Goal: Navigation & Orientation: Go to known website

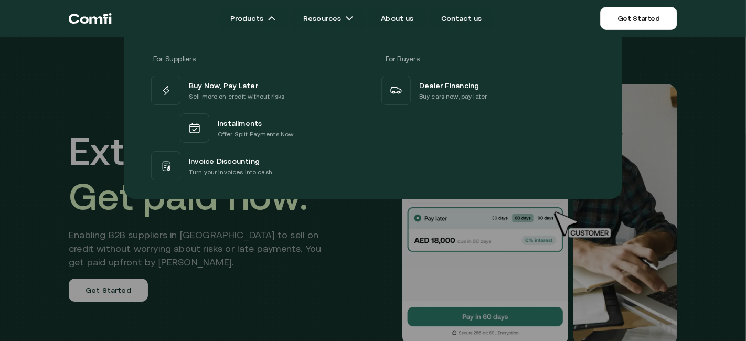
click at [2, 67] on div "For Suppliers For Buyers Buy Now, Pay Later Sell more on credit without risks I…" at bounding box center [373, 114] width 746 height 170
click at [187, 16] on ul "Products For Suppliers For Buyers Buy Now, Pay Later Sell more on credit withou…" at bounding box center [356, 18] width 488 height 21
click at [61, 81] on div "For Suppliers For Buyers Buy Now, Pay Later Sell more on credit without risks I…" at bounding box center [373, 114] width 746 height 170
click at [296, 261] on div at bounding box center [373, 207] width 746 height 341
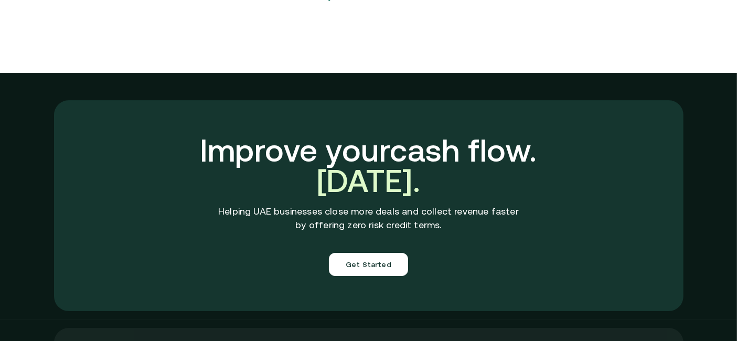
scroll to position [3572, 0]
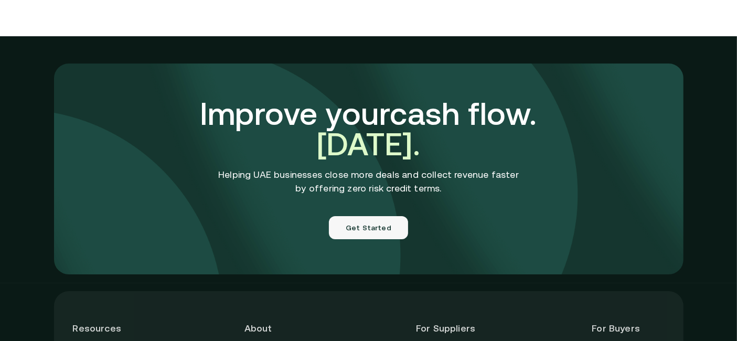
click at [378, 216] on button "Get Started" at bounding box center [368, 227] width 79 height 23
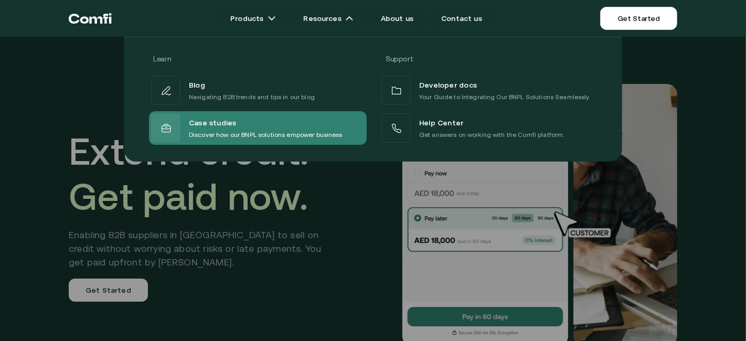
click at [256, 122] on div "Case studies" at bounding box center [266, 123] width 154 height 14
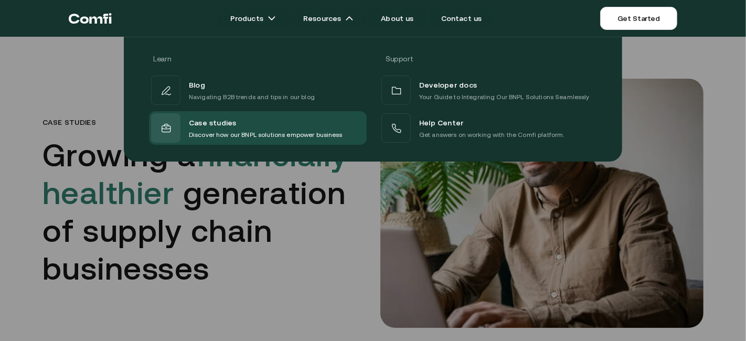
click at [443, 90] on span "Developer docs" at bounding box center [448, 85] width 58 height 14
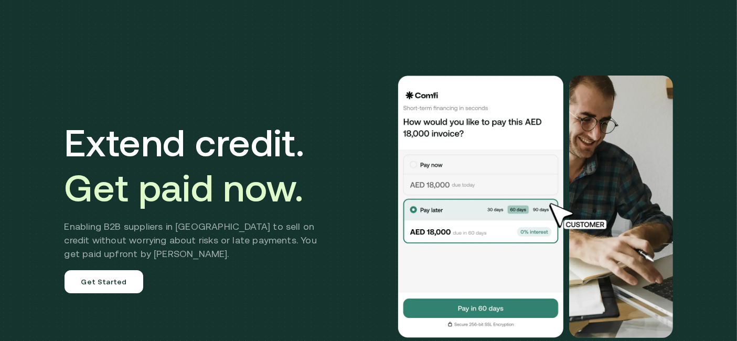
scroll to position [116, 0]
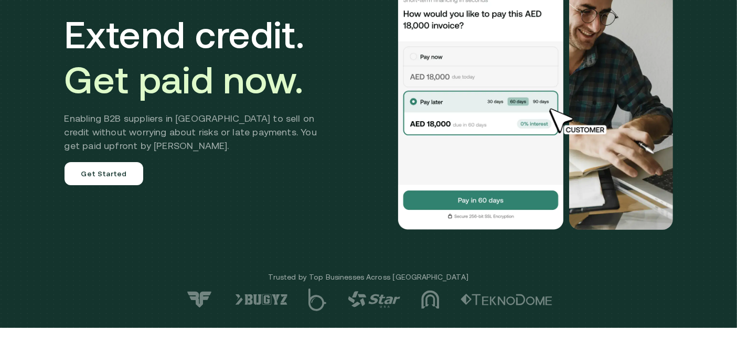
click at [116, 179] on link "Get Started" at bounding box center [104, 173] width 79 height 23
